Goal: Task Accomplishment & Management: Use online tool/utility

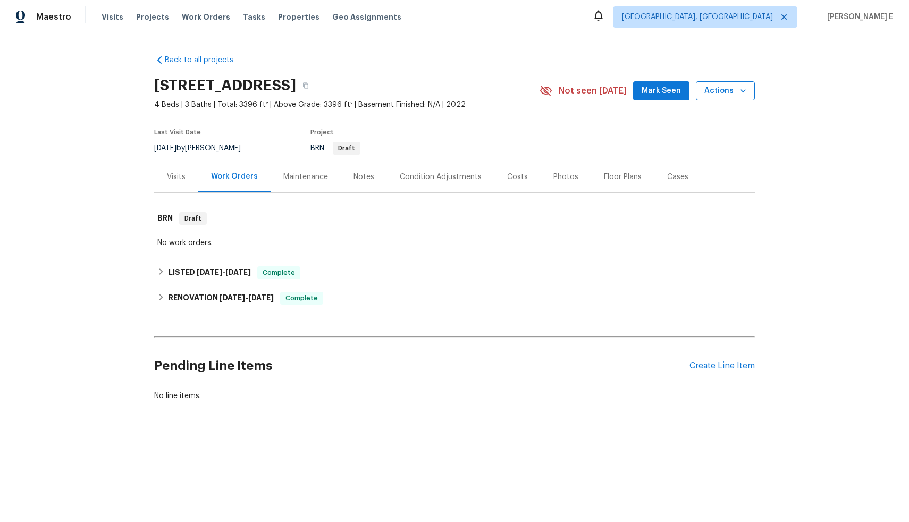
click at [723, 88] on span "Actions" at bounding box center [726, 91] width 42 height 13
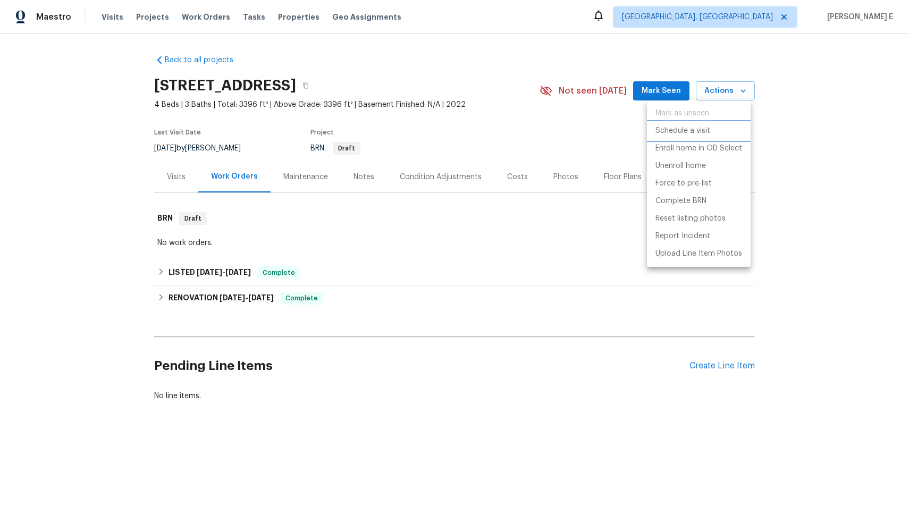
click at [712, 123] on li "Schedule a visit" at bounding box center [699, 131] width 104 height 18
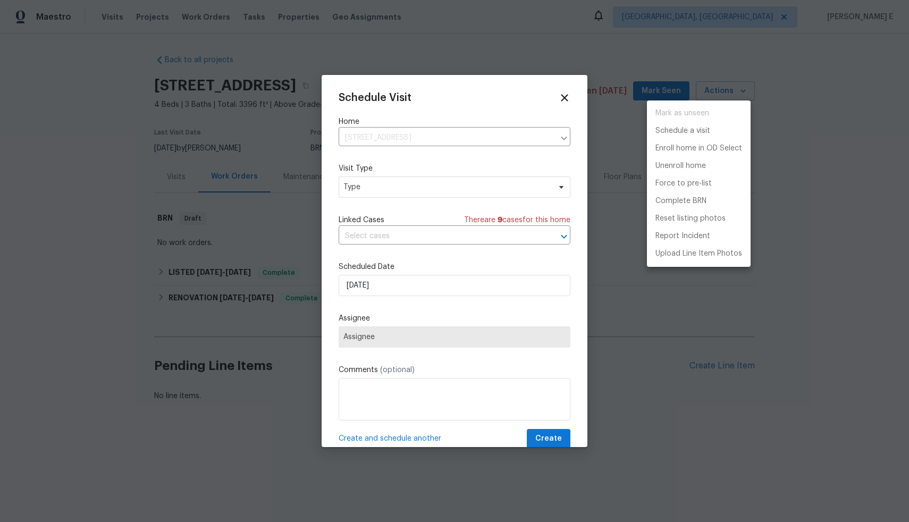
click at [377, 187] on div at bounding box center [454, 261] width 909 height 522
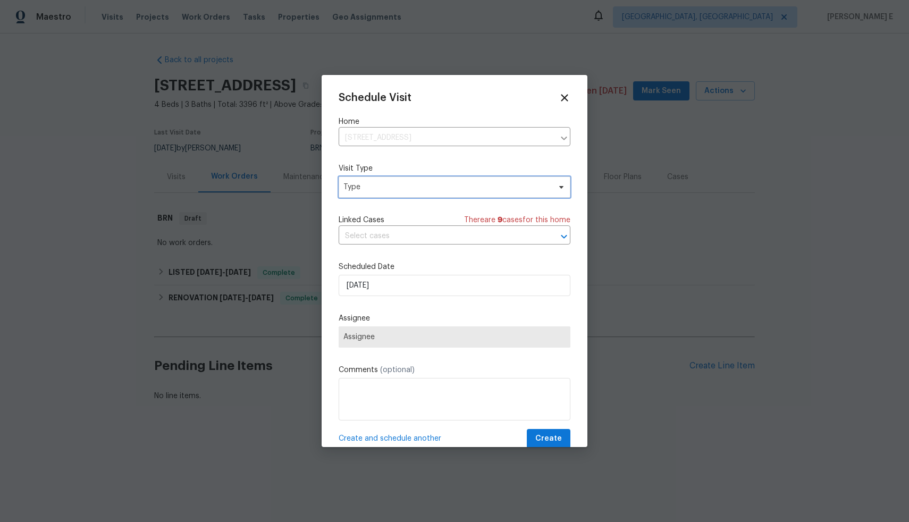
click at [377, 187] on span "Type" at bounding box center [447, 187] width 207 height 11
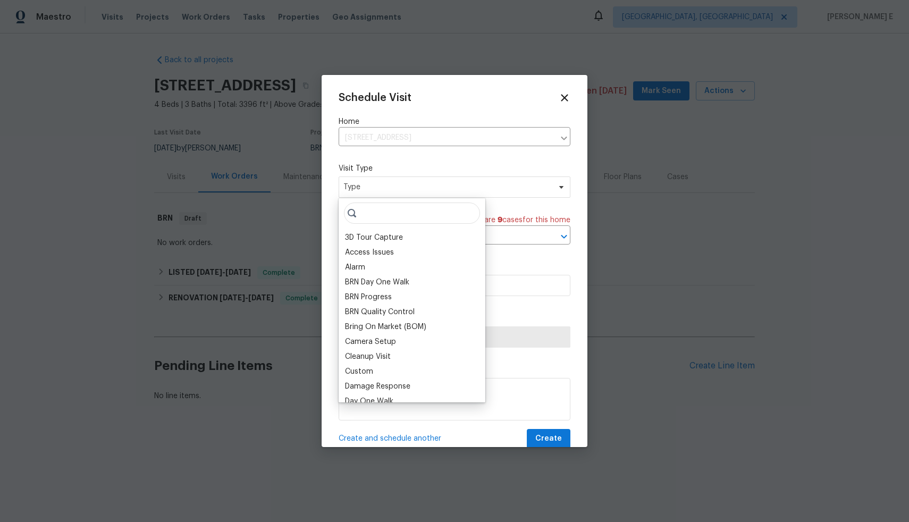
click at [375, 211] on input "search" at bounding box center [412, 213] width 136 height 21
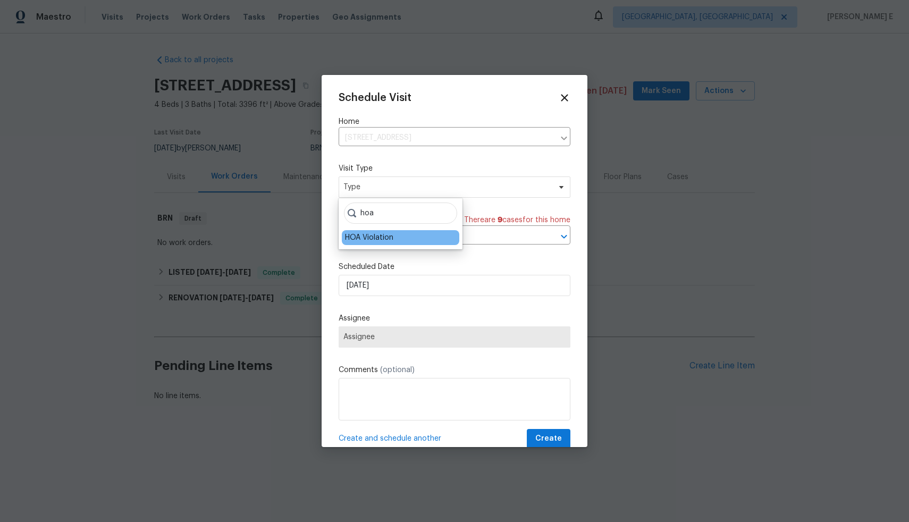
type input "hoa"
click at [368, 243] on div "HOA Violation" at bounding box center [369, 237] width 48 height 11
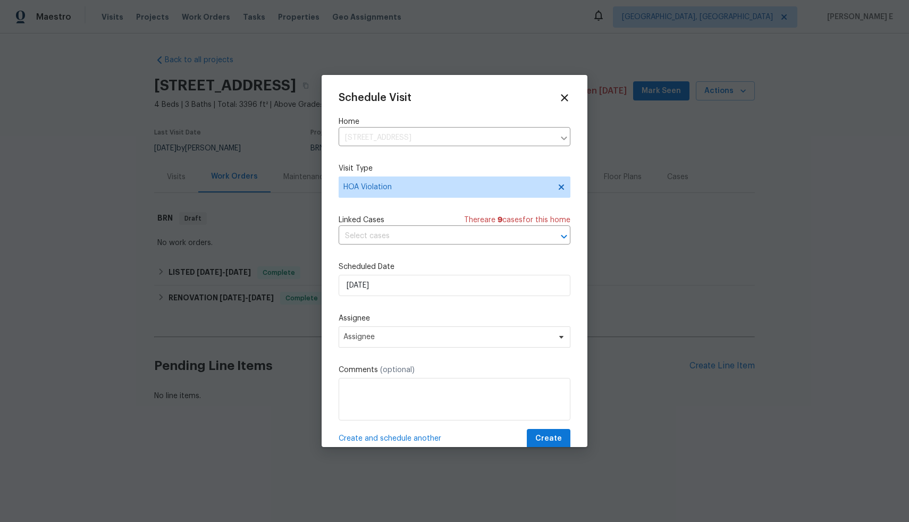
click at [368, 243] on input "text" at bounding box center [440, 236] width 202 height 16
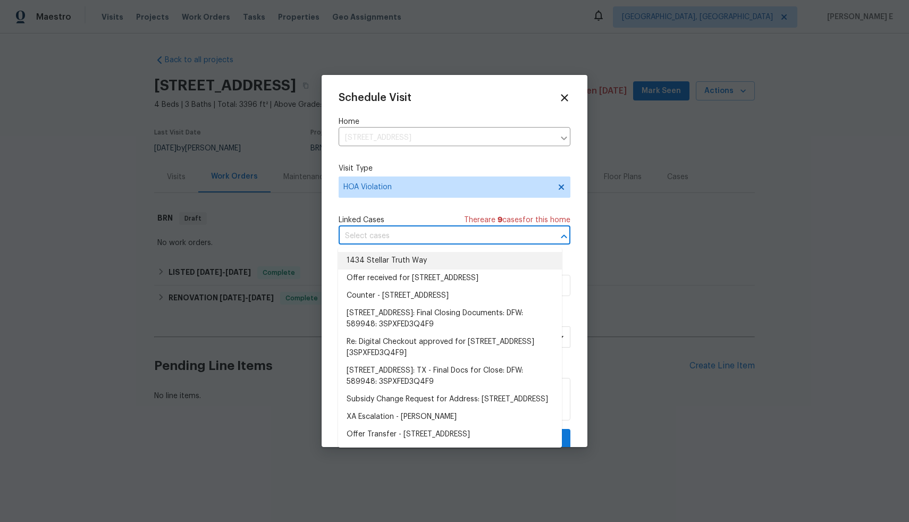
click at [442, 208] on div "Schedule Visit Home [STREET_ADDRESS] ​ Visit Type HOA Violation Linked Cases Th…" at bounding box center [455, 270] width 232 height 357
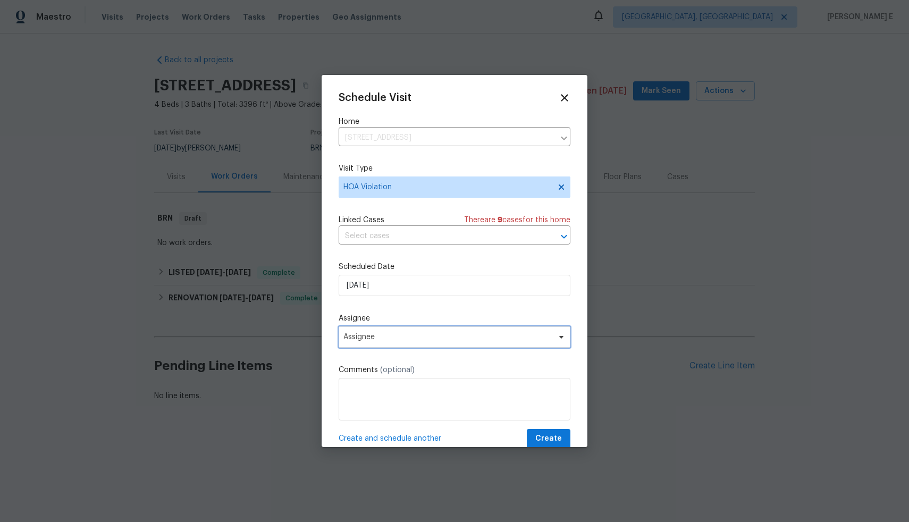
click at [394, 338] on span "Assignee" at bounding box center [448, 337] width 208 height 9
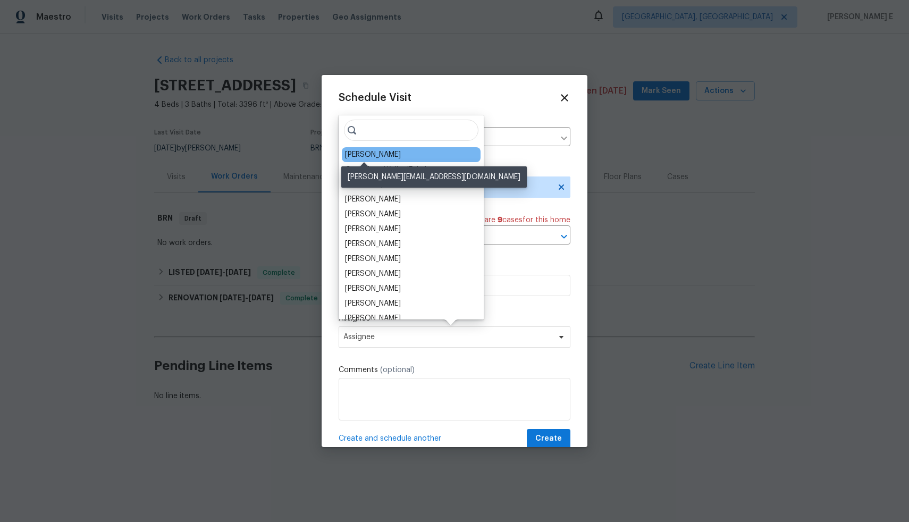
click at [361, 153] on div "[PERSON_NAME]" at bounding box center [373, 154] width 56 height 11
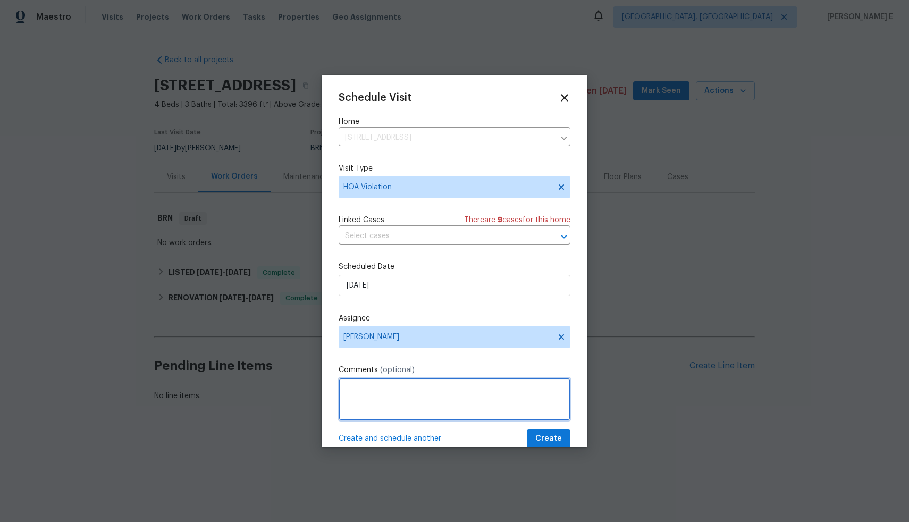
click at [391, 396] on textarea at bounding box center [455, 399] width 232 height 43
type textarea "HOA Violation- We have received a HOA violation to remove the sale sign from th…"
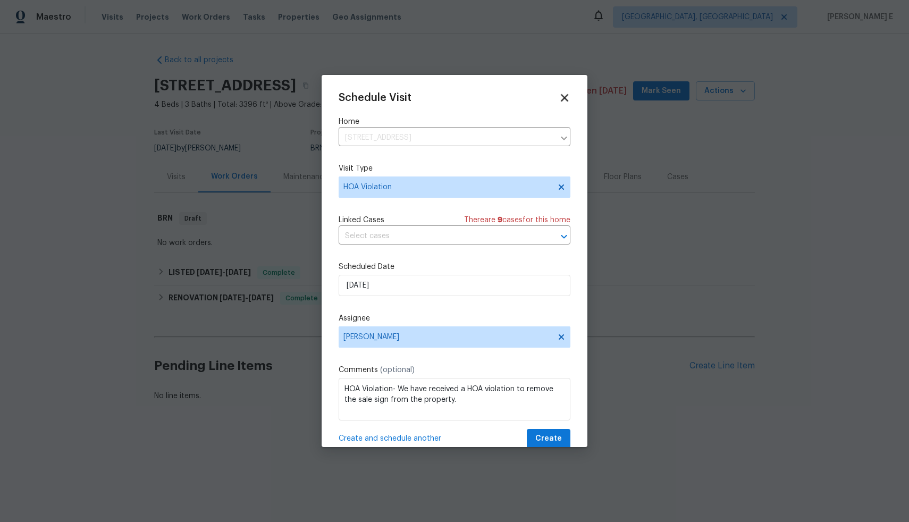
click at [561, 96] on icon at bounding box center [564, 97] width 7 height 7
